Goal: Transaction & Acquisition: Purchase product/service

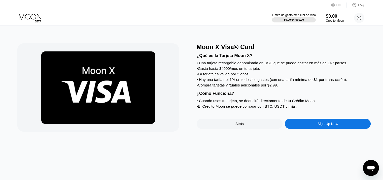
click at [306, 129] on div "Sign Up Now" at bounding box center [328, 124] width 86 height 10
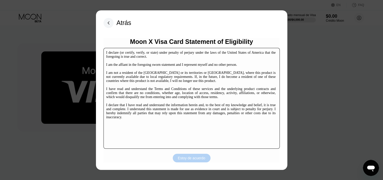
click at [188, 159] on div "Estoy de acuerdo" at bounding box center [191, 158] width 27 height 5
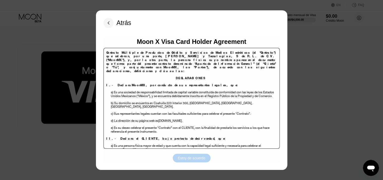
click at [188, 159] on div "Estoy de acuerdo" at bounding box center [191, 158] width 27 height 5
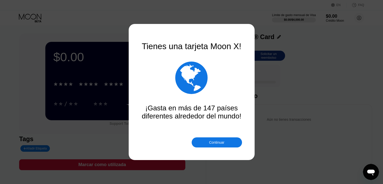
click at [233, 157] on div at bounding box center [193, 92] width 387 height 184
click at [214, 142] on div "Continuar" at bounding box center [216, 142] width 15 height 4
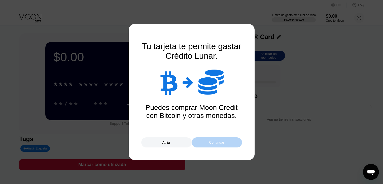
click at [214, 142] on div "Continuar" at bounding box center [216, 142] width 15 height 4
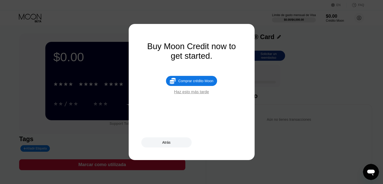
click at [189, 83] on div "Comprar crédito Moon" at bounding box center [195, 81] width 35 height 4
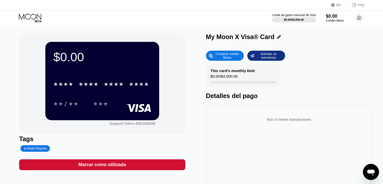
type input "0"
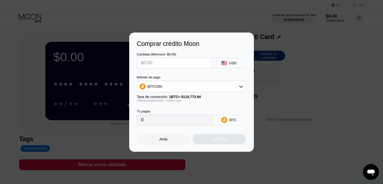
click at [227, 63] on icon at bounding box center [224, 63] width 6 height 4
click at [230, 62] on div "USD" at bounding box center [233, 63] width 8 height 4
click at [231, 62] on div "USD" at bounding box center [233, 63] width 8 height 4
click at [219, 86] on div "BITCOIN" at bounding box center [191, 86] width 109 height 10
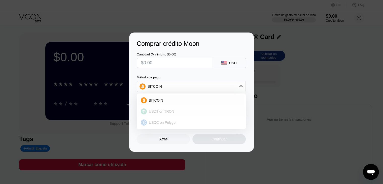
drag, startPoint x: 167, startPoint y: 125, endPoint x: 166, endPoint y: 111, distance: 14.1
click at [166, 111] on div "BITCOIN USDT on TRON USDC on Polygon" at bounding box center [191, 111] width 109 height 36
click at [158, 100] on span "BITCOIN" at bounding box center [156, 100] width 14 height 4
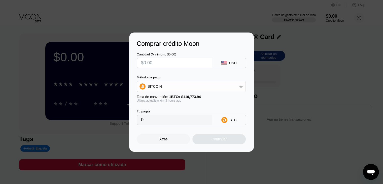
click at [168, 123] on input "0" at bounding box center [174, 120] width 67 height 10
click at [182, 62] on input "text" at bounding box center [174, 63] width 67 height 10
type input "$1"
type input "0.00000900"
type input "$10"
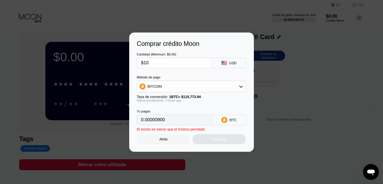
type input "0.00008993"
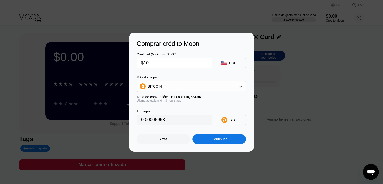
type input "$100"
type input "0.00089926"
type input "0.00089966"
type input "$100"
type input "0.00089980"
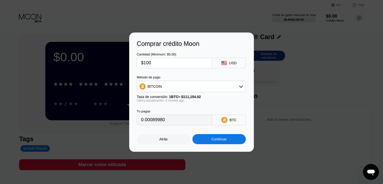
click at [172, 16] on div at bounding box center [193, 92] width 387 height 184
click at [163, 141] on div "Atrás" at bounding box center [163, 139] width 8 height 4
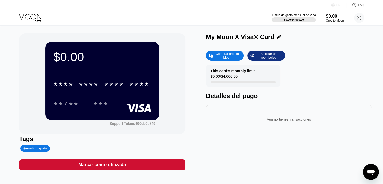
click at [338, 4] on div "EN" at bounding box center [339, 5] width 4 height 4
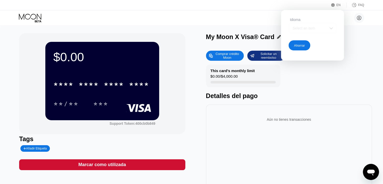
click at [326, 28] on div "Select an item" at bounding box center [308, 28] width 35 height 4
click at [328, 28] on div "Select an item" at bounding box center [313, 28] width 48 height 10
click at [329, 28] on img at bounding box center [331, 28] width 5 height 5
click at [301, 50] on div "Ahorrar" at bounding box center [300, 45] width 22 height 10
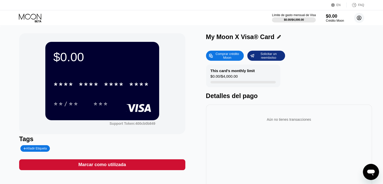
click at [362, 21] on circle at bounding box center [359, 18] width 10 height 10
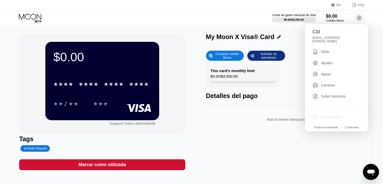
click at [335, 115] on div "Cerrar sesión" at bounding box center [331, 117] width 21 height 4
